Goal: Task Accomplishment & Management: Use online tool/utility

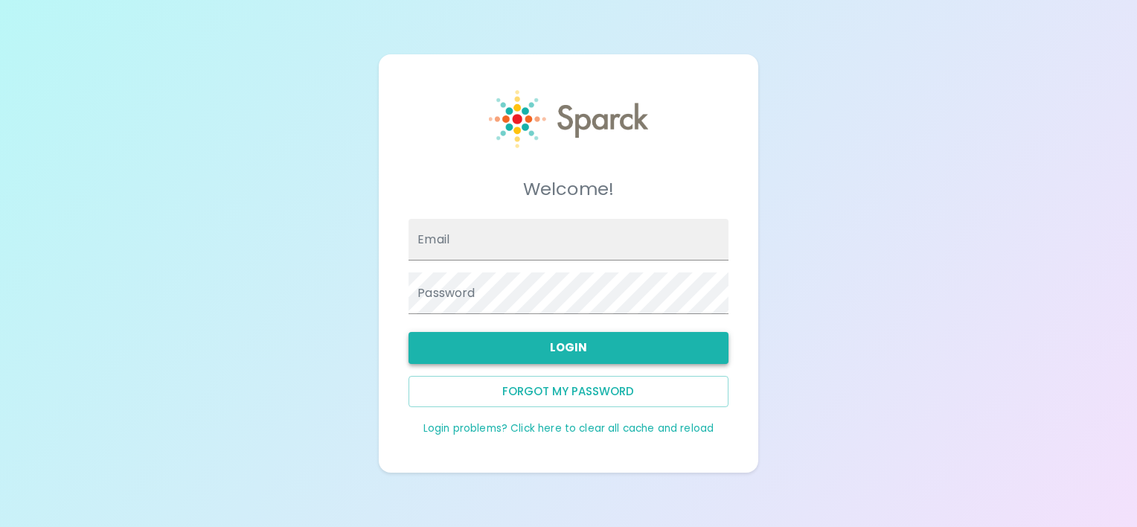
type input "[EMAIL_ADDRESS][DOMAIN_NAME]"
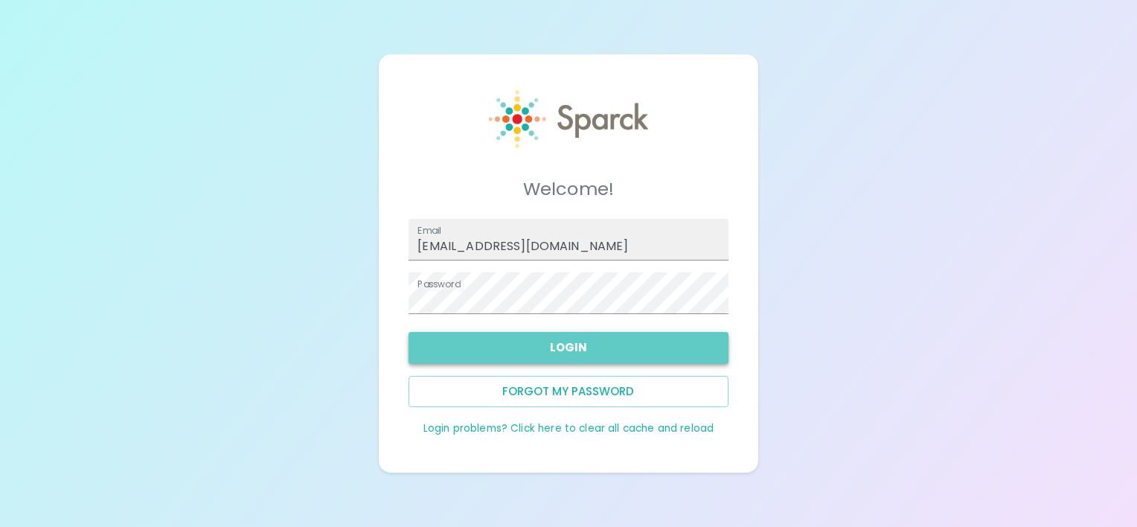
click at [575, 348] on button "Login" at bounding box center [568, 347] width 319 height 31
